Goal: Check status: Check status

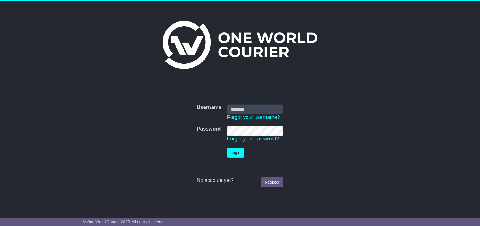
type input "**********"
click at [236, 153] on button "Login" at bounding box center [235, 153] width 17 height 10
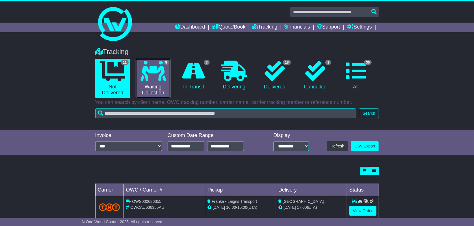
click at [160, 82] on link "8 Waiting Collection" at bounding box center [153, 78] width 35 height 39
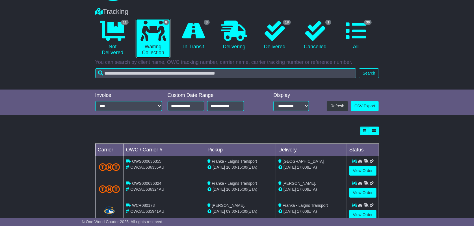
scroll to position [40, 0]
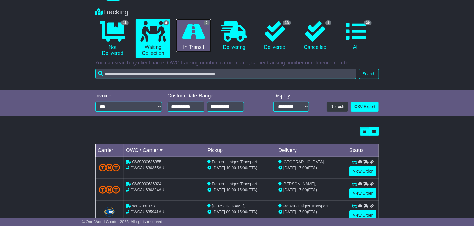
click at [200, 29] on icon at bounding box center [193, 31] width 23 height 20
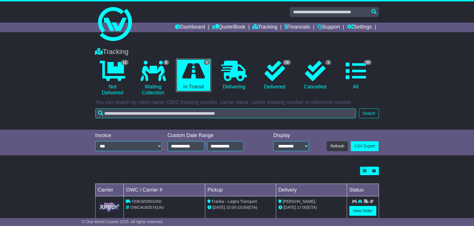
scroll to position [55, 0]
